Goal: Information Seeking & Learning: Check status

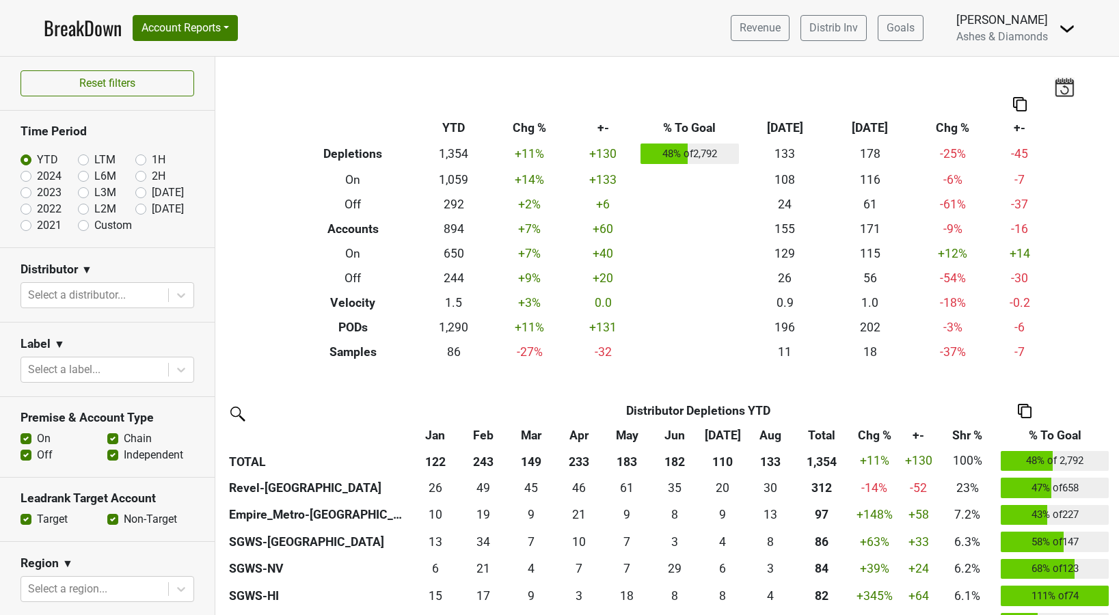
click at [152, 206] on label "Sep '25" at bounding box center [168, 209] width 32 height 16
click at [137, 206] on input "Sep '25" at bounding box center [162, 208] width 55 height 14
radio input "true"
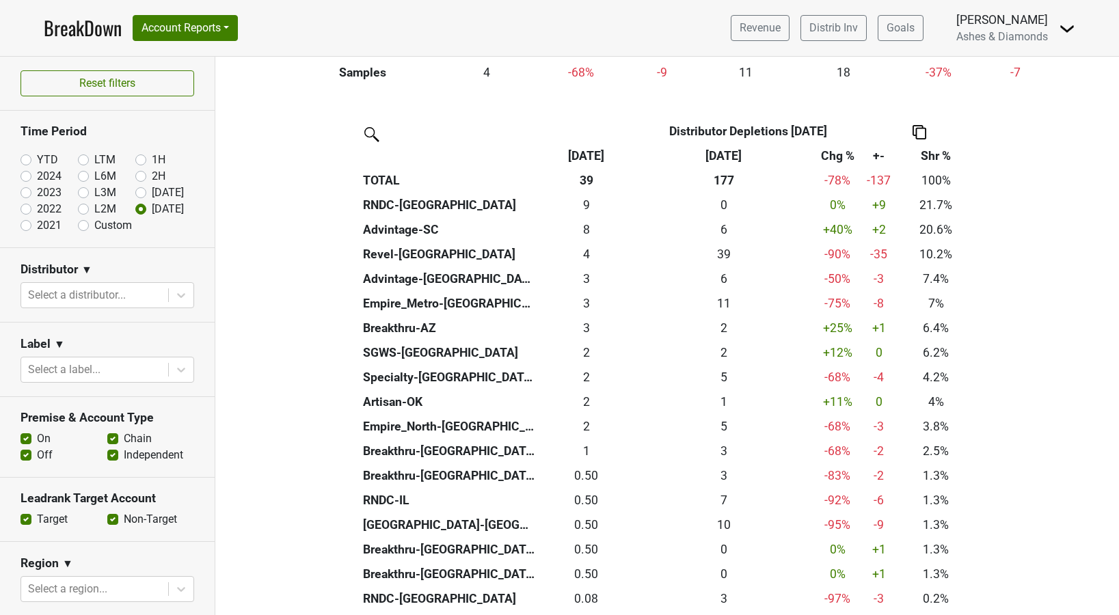
scroll to position [282, 0]
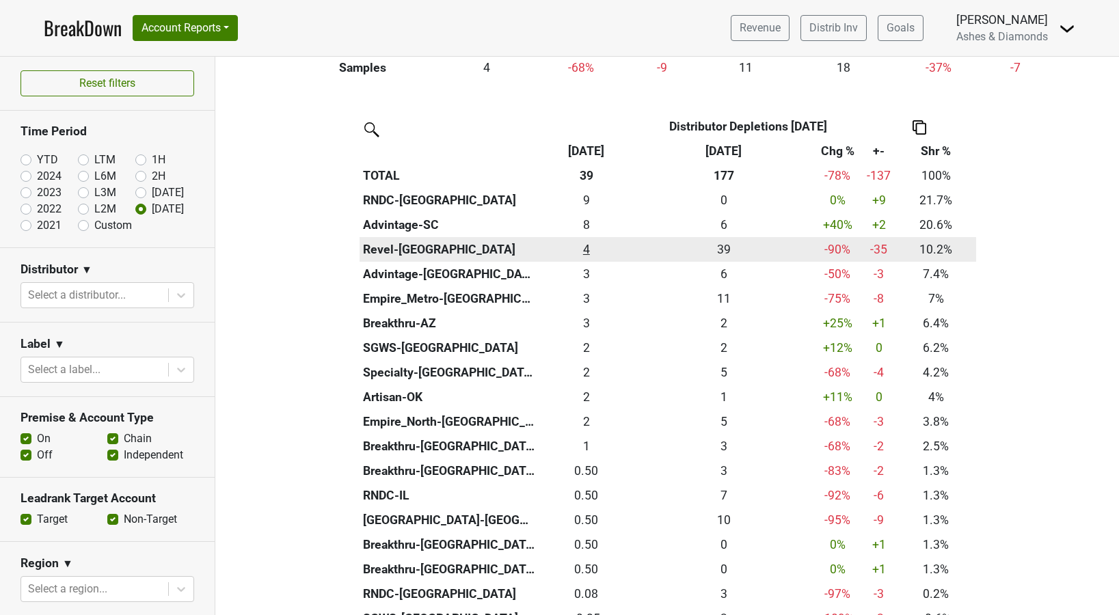
click at [587, 247] on div "4 4" at bounding box center [586, 250] width 90 height 18
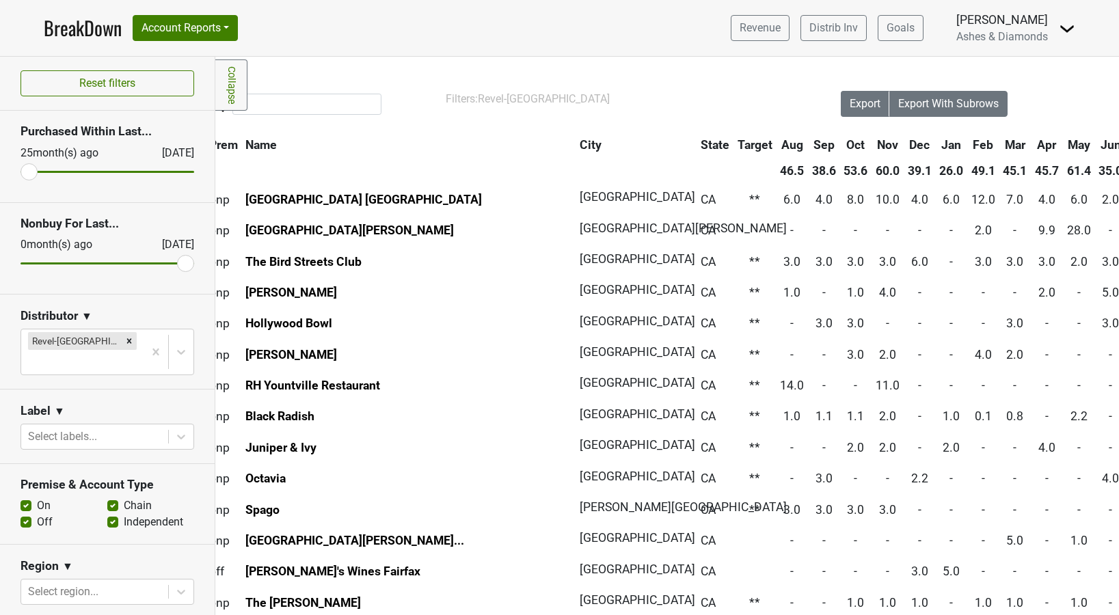
click at [70, 23] on link "BreakDown" at bounding box center [83, 28] width 78 height 29
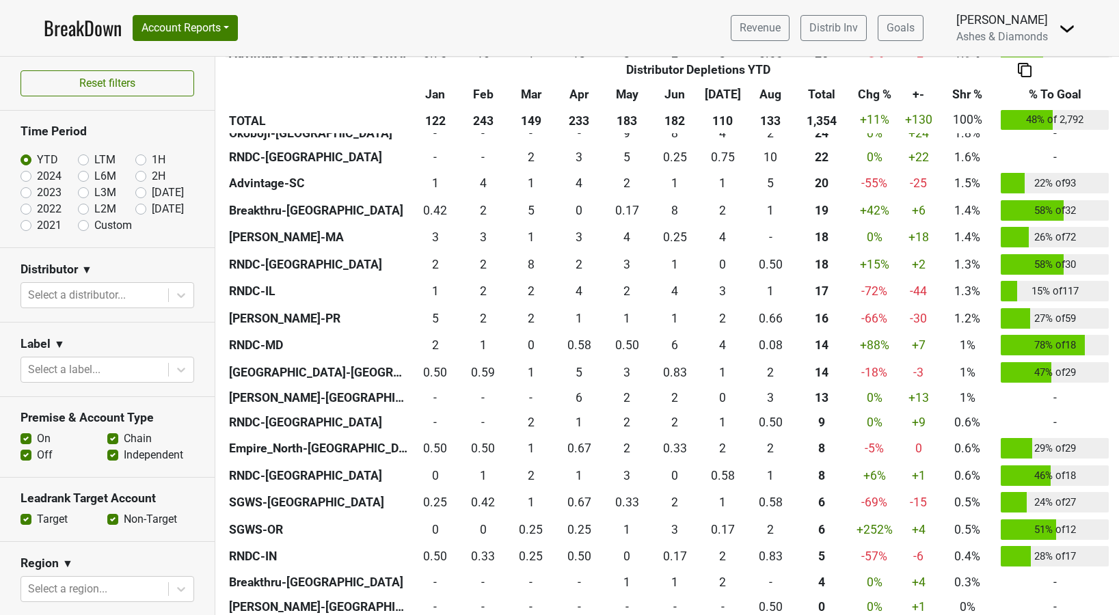
scroll to position [906, 0]
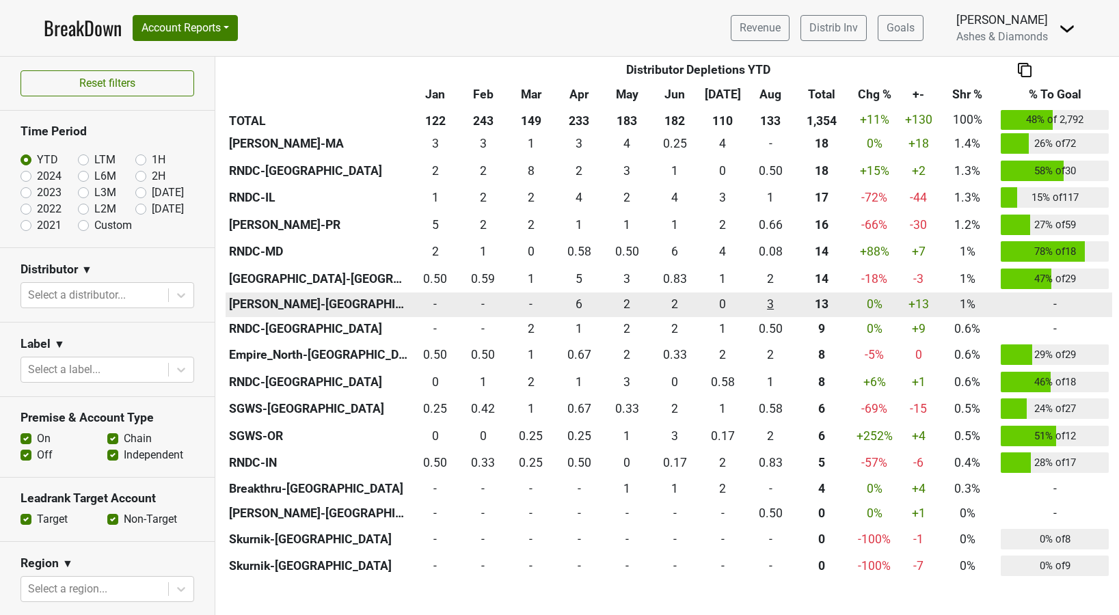
click at [777, 299] on div "3.083 3" at bounding box center [770, 304] width 41 height 18
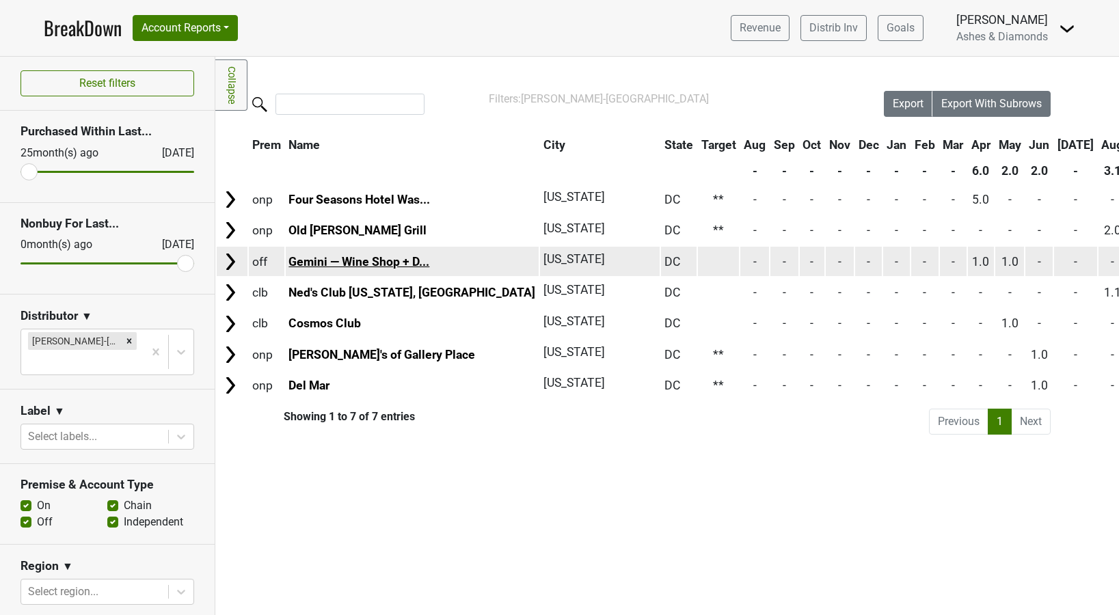
click at [351, 258] on link "Gemini — Wine Shop + D..." at bounding box center [358, 262] width 141 height 14
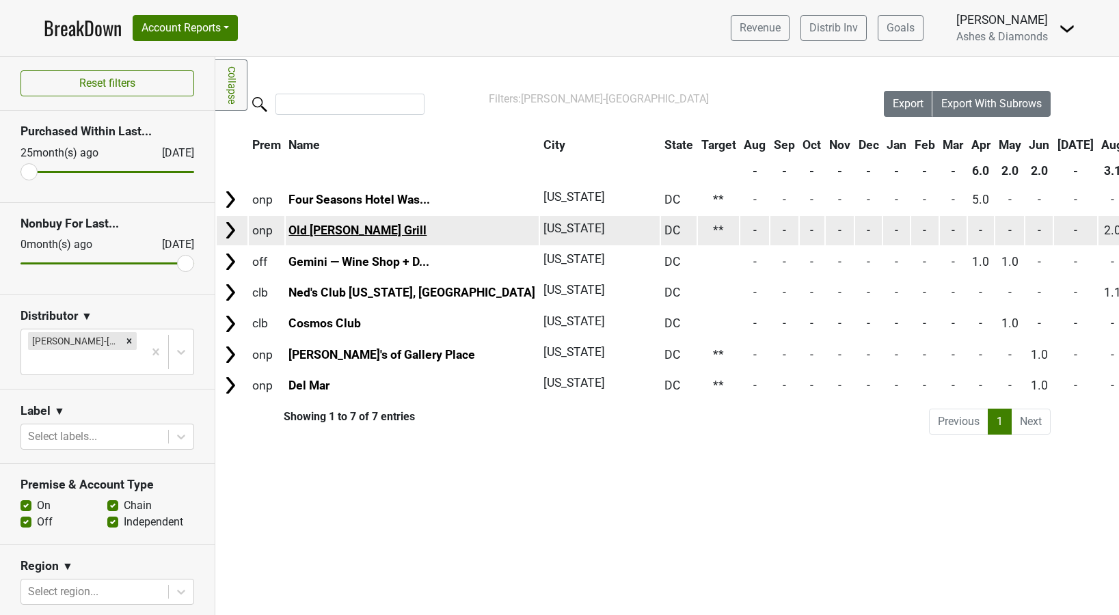
click at [359, 229] on link "Old Ebbitt Grill" at bounding box center [357, 230] width 138 height 14
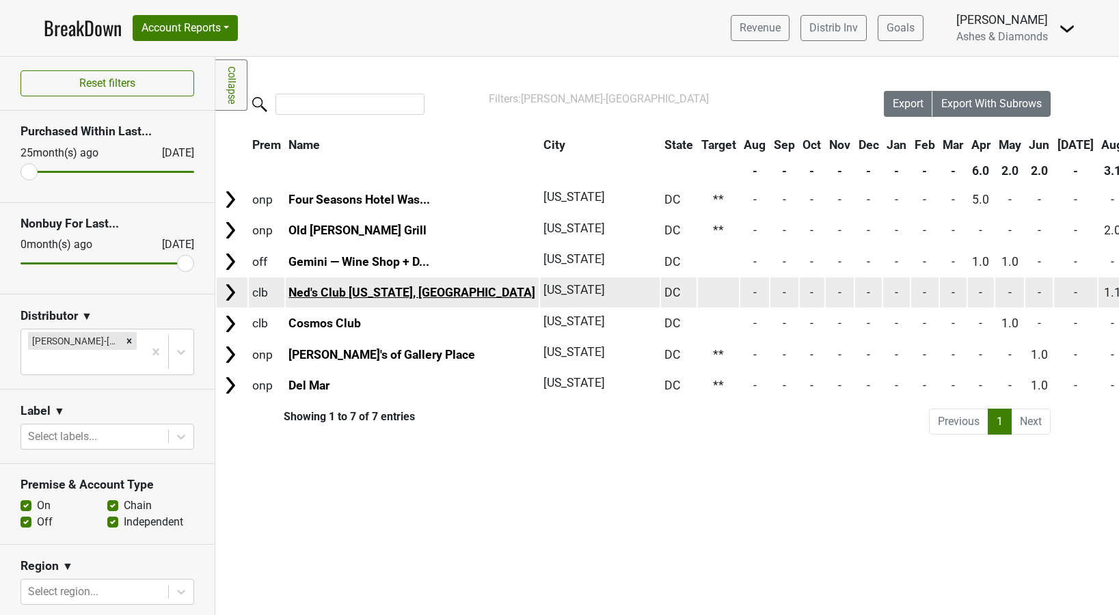
click at [348, 292] on link "Ned's Club [US_STATE], [GEOGRAPHIC_DATA]" at bounding box center [411, 293] width 247 height 14
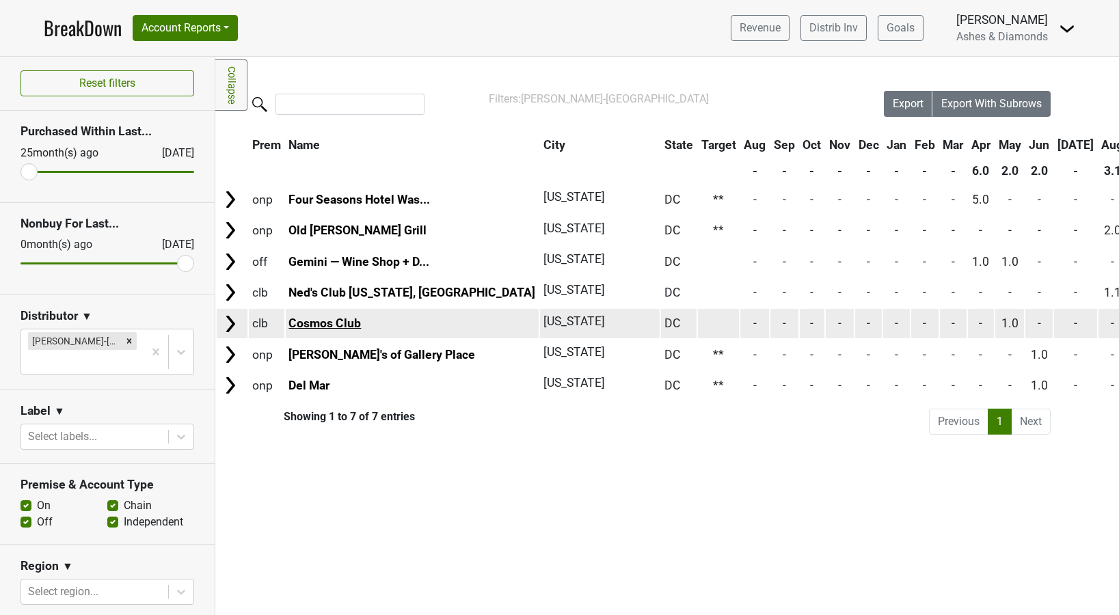
click at [333, 320] on link "Cosmos Club" at bounding box center [324, 323] width 72 height 14
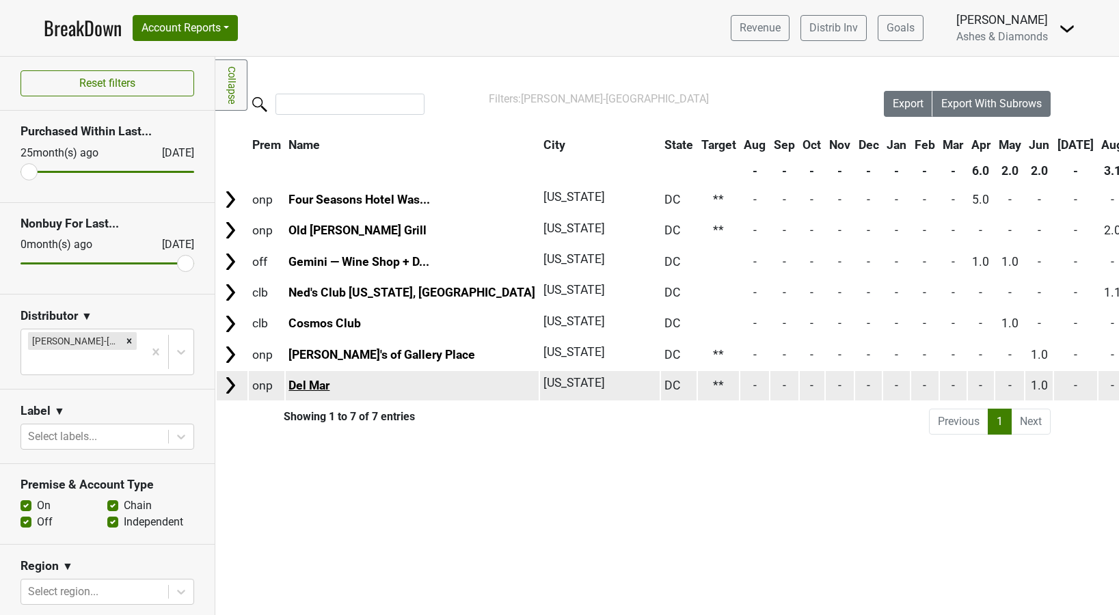
click at [325, 379] on link "Del Mar" at bounding box center [308, 386] width 41 height 14
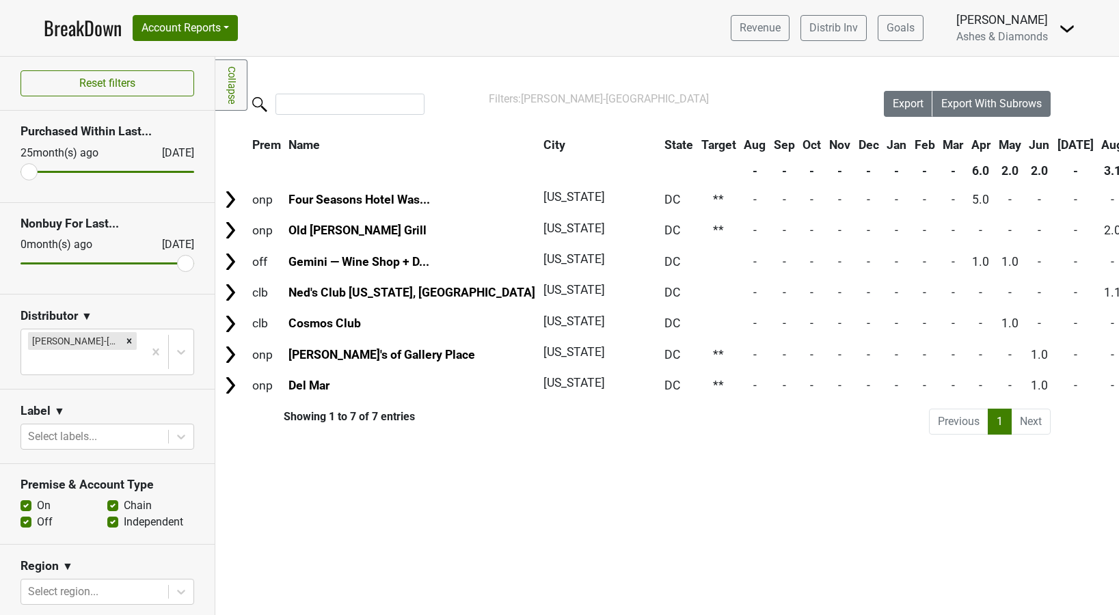
click at [76, 31] on link "BreakDown" at bounding box center [83, 28] width 78 height 29
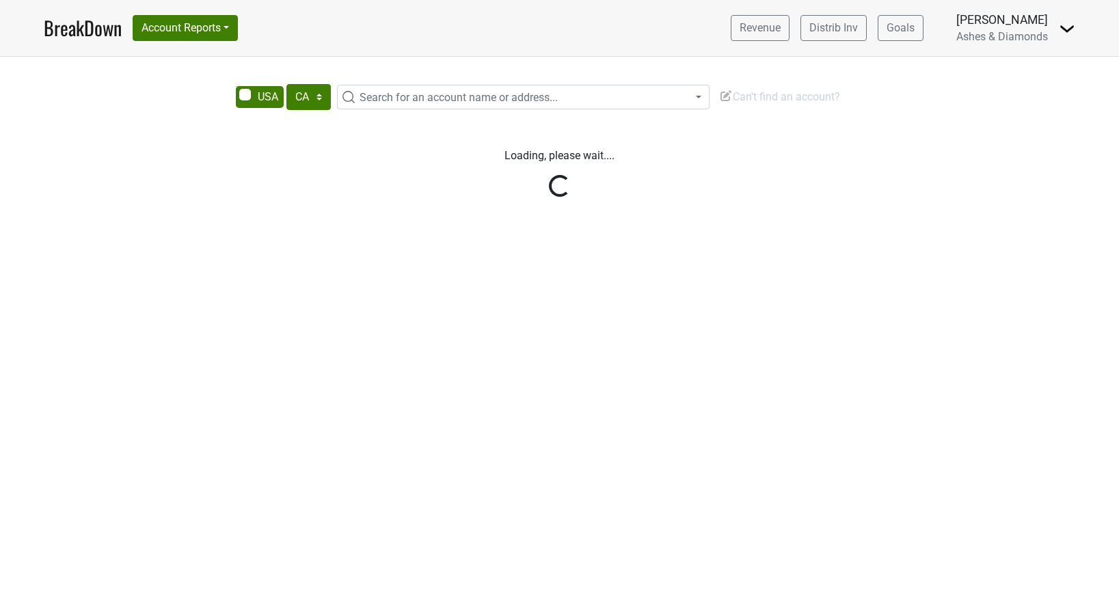
select select "CA"
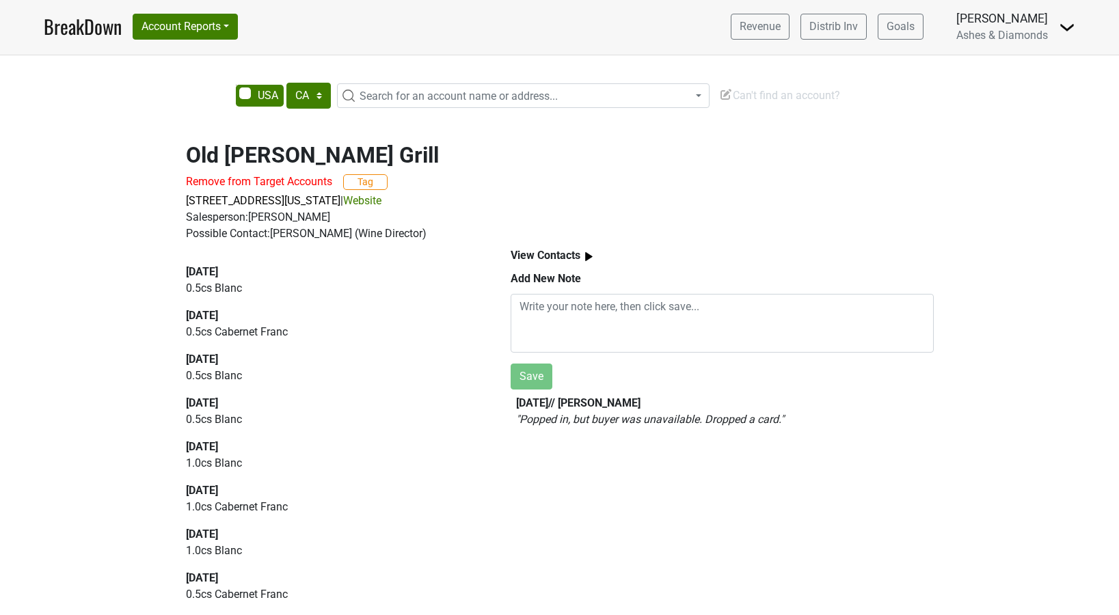
scroll to position [913, 0]
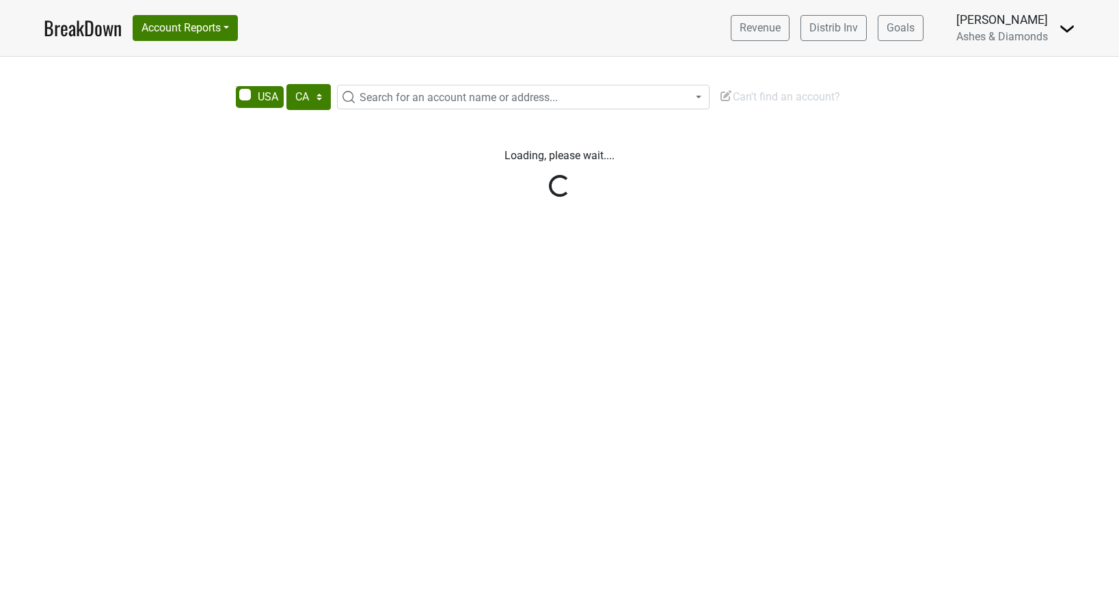
select select "CA"
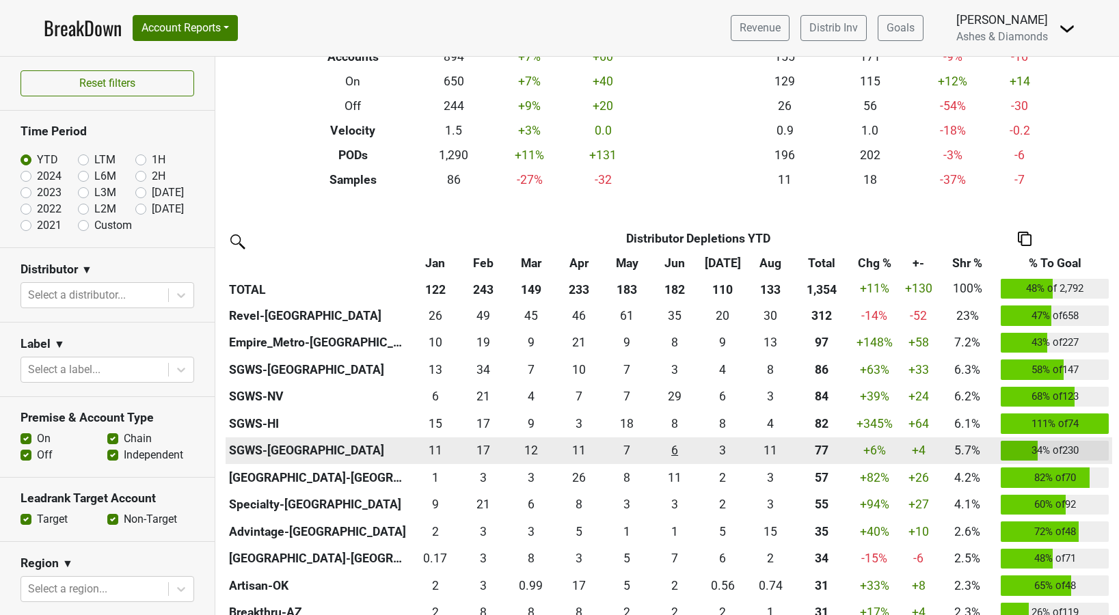
scroll to position [172, 0]
